Goal: Find specific page/section: Find specific page/section

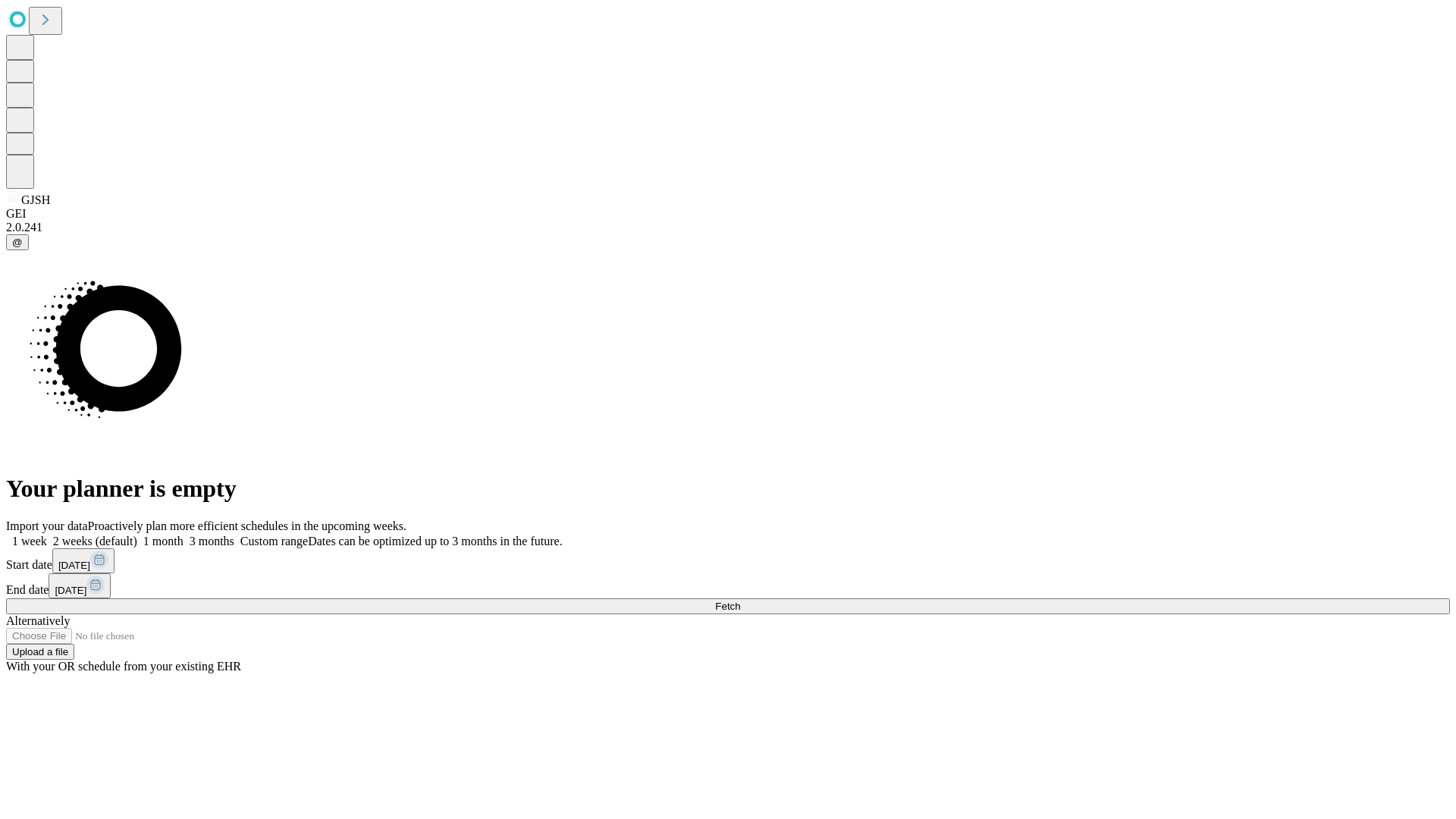
click at [741, 600] on span "Fetch" at bounding box center [728, 606] width 25 height 11
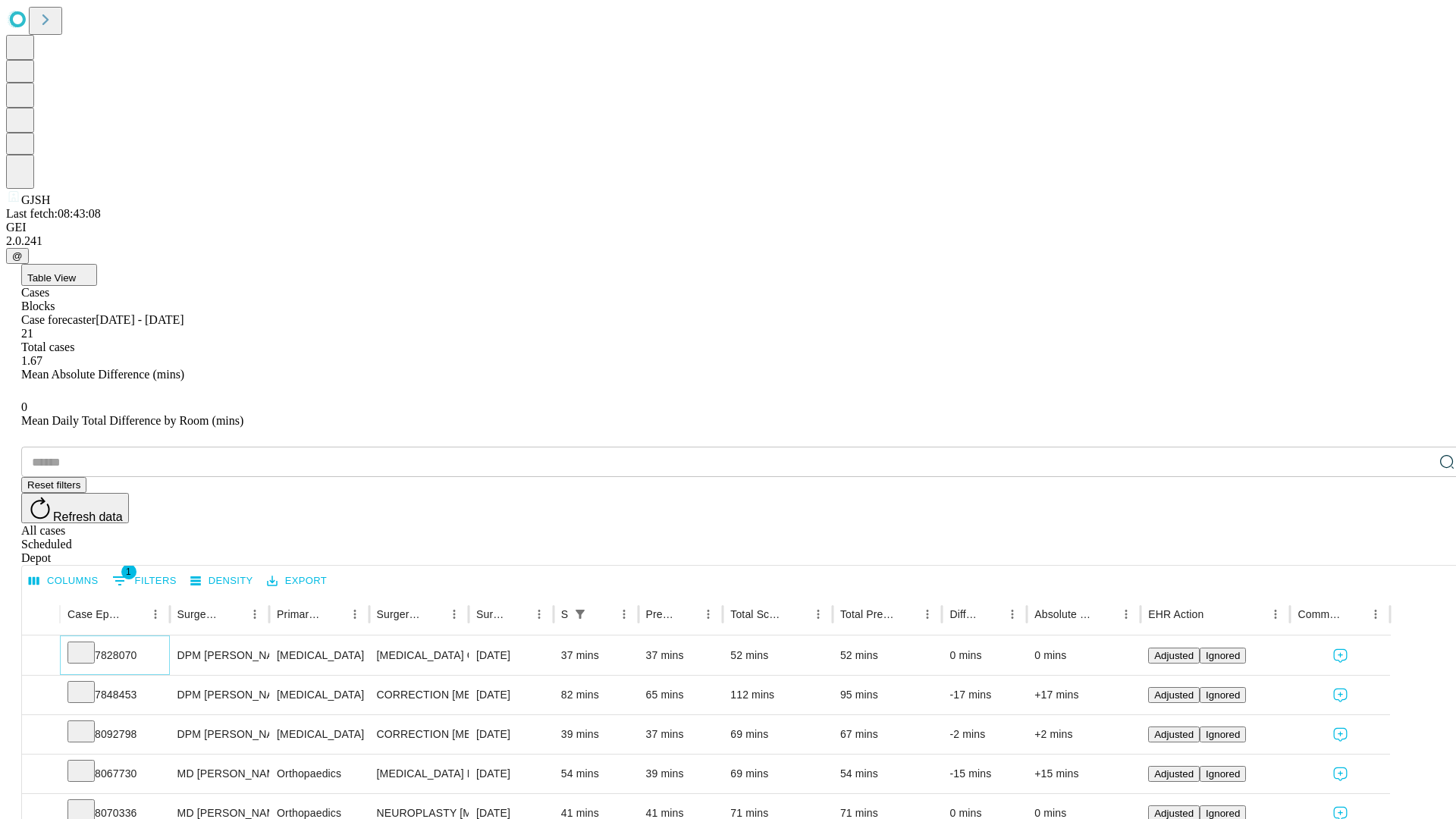
click at [89, 644] on icon at bounding box center [81, 651] width 15 height 15
